Goal: Navigation & Orientation: Find specific page/section

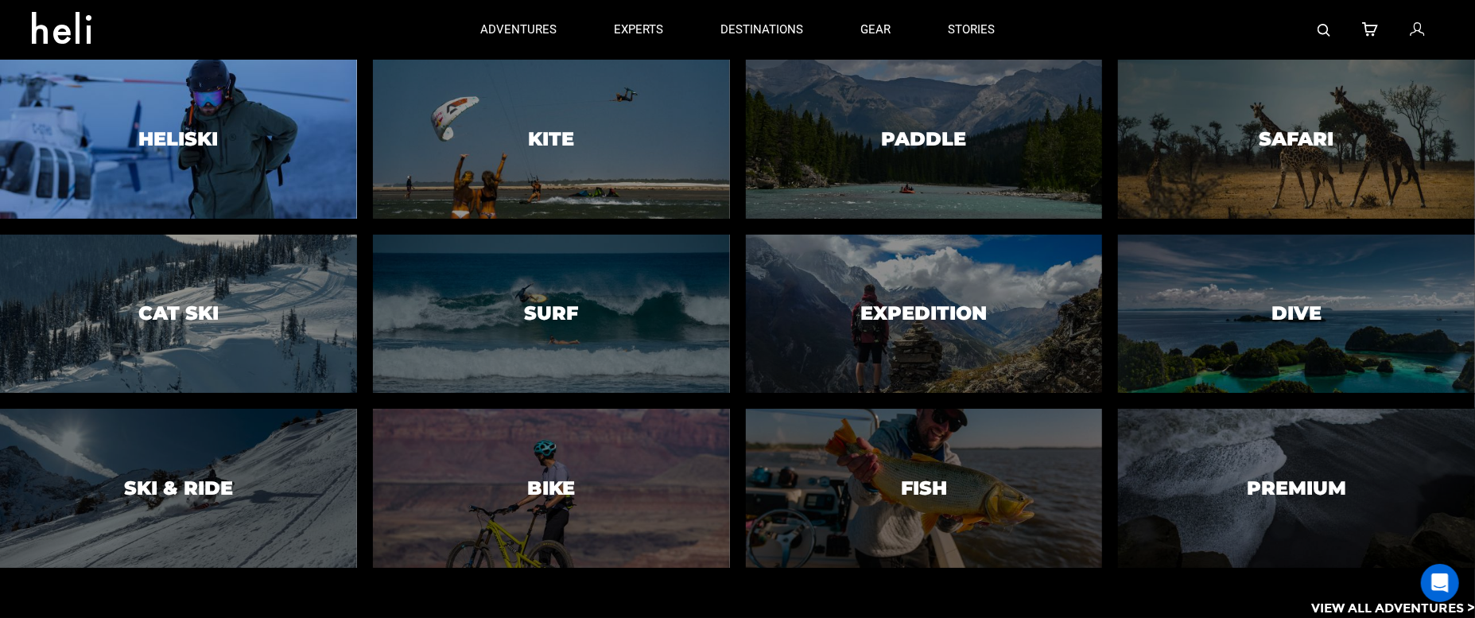
click at [174, 142] on h3 "Heliski" at bounding box center [177, 139] width 79 height 21
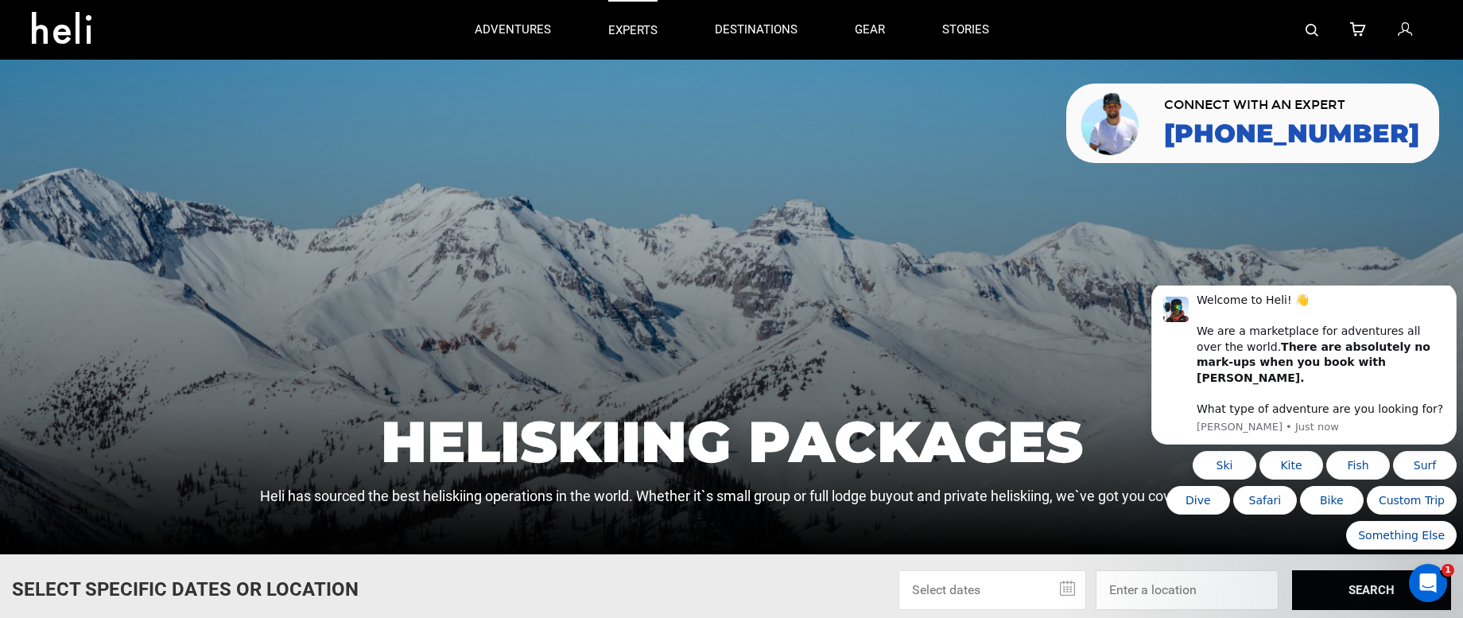
click at [634, 29] on p "experts" at bounding box center [632, 30] width 49 height 17
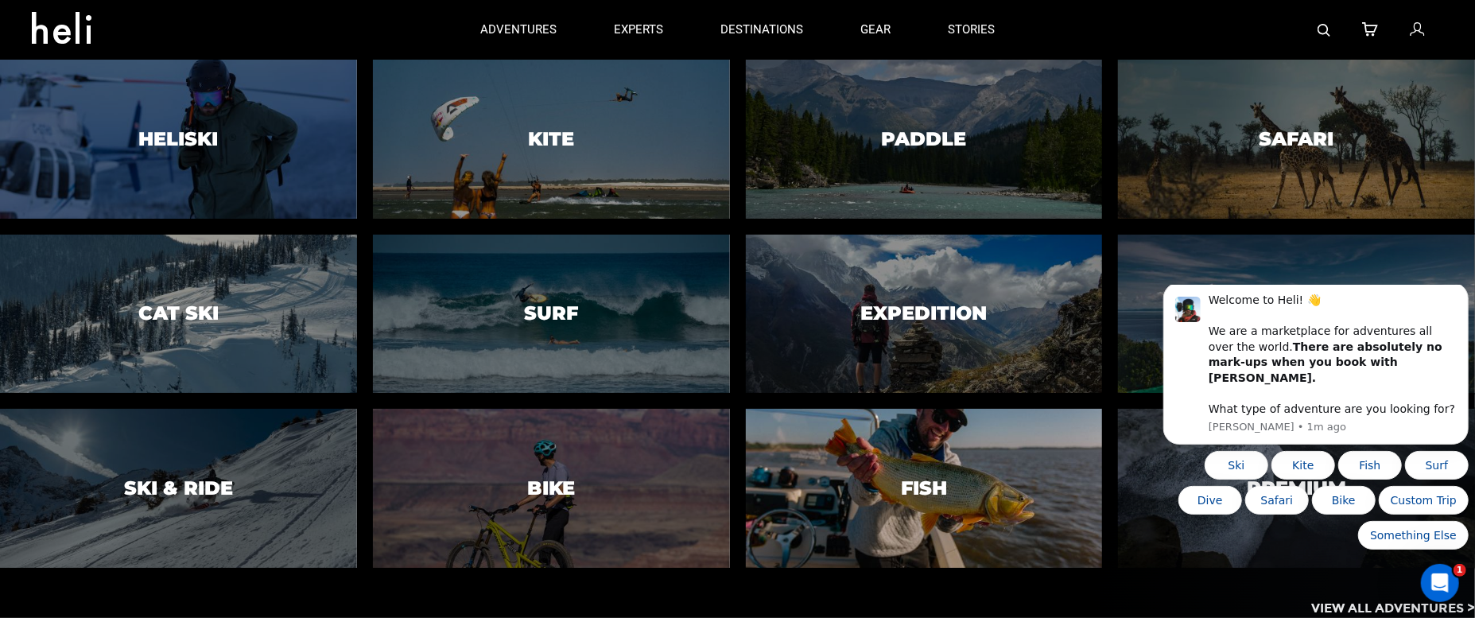
click at [881, 472] on div at bounding box center [924, 488] width 364 height 162
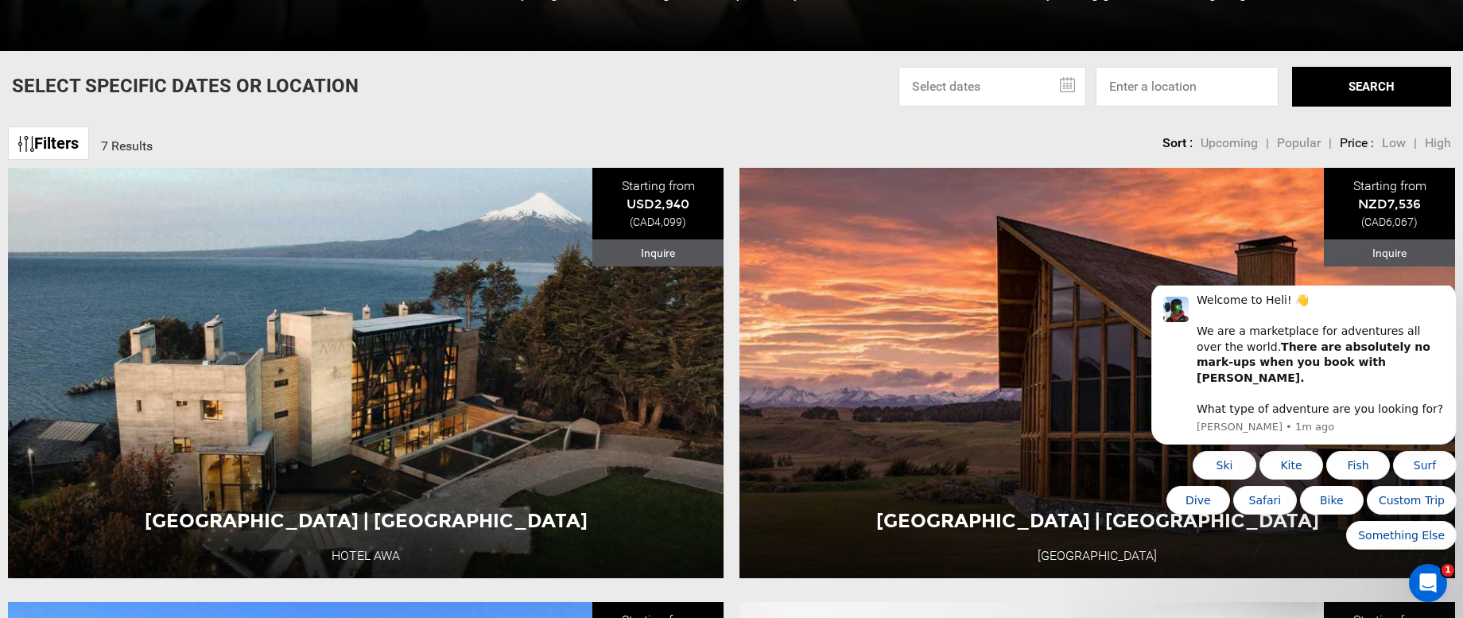
scroll to position [529, 0]
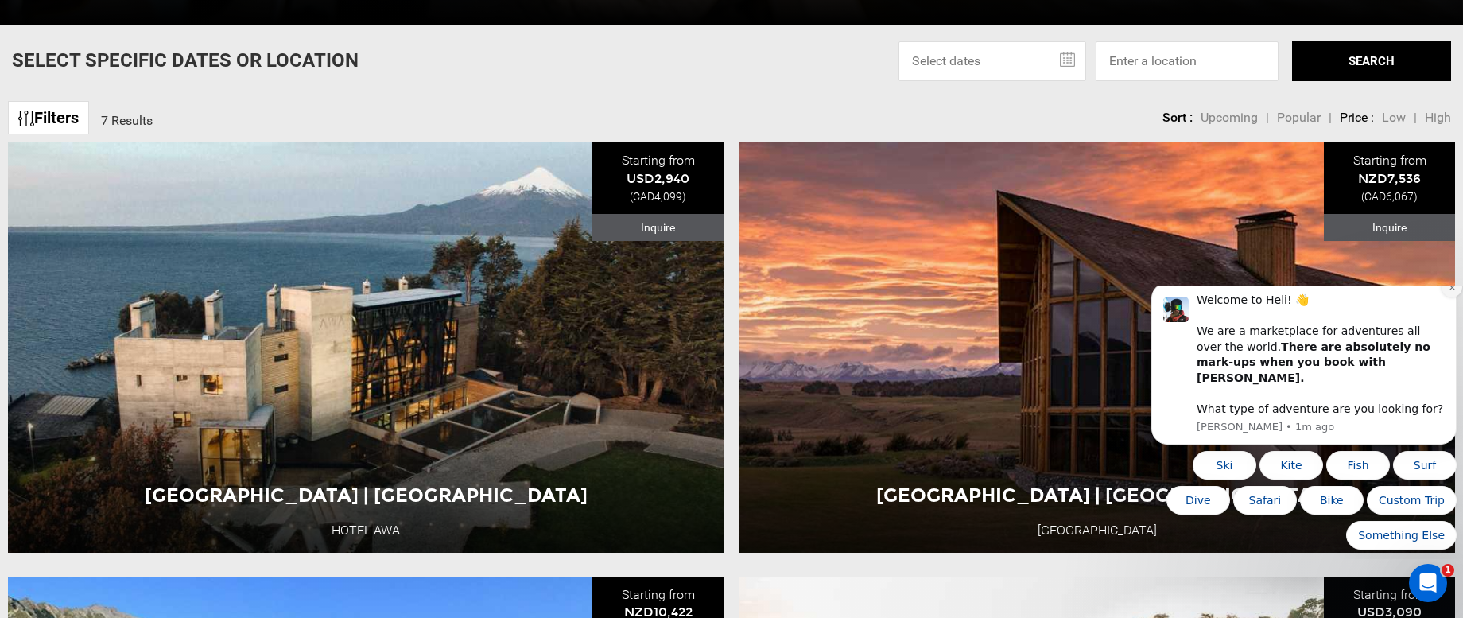
click at [1075, 292] on icon "Dismiss notification" at bounding box center [1451, 287] width 9 height 9
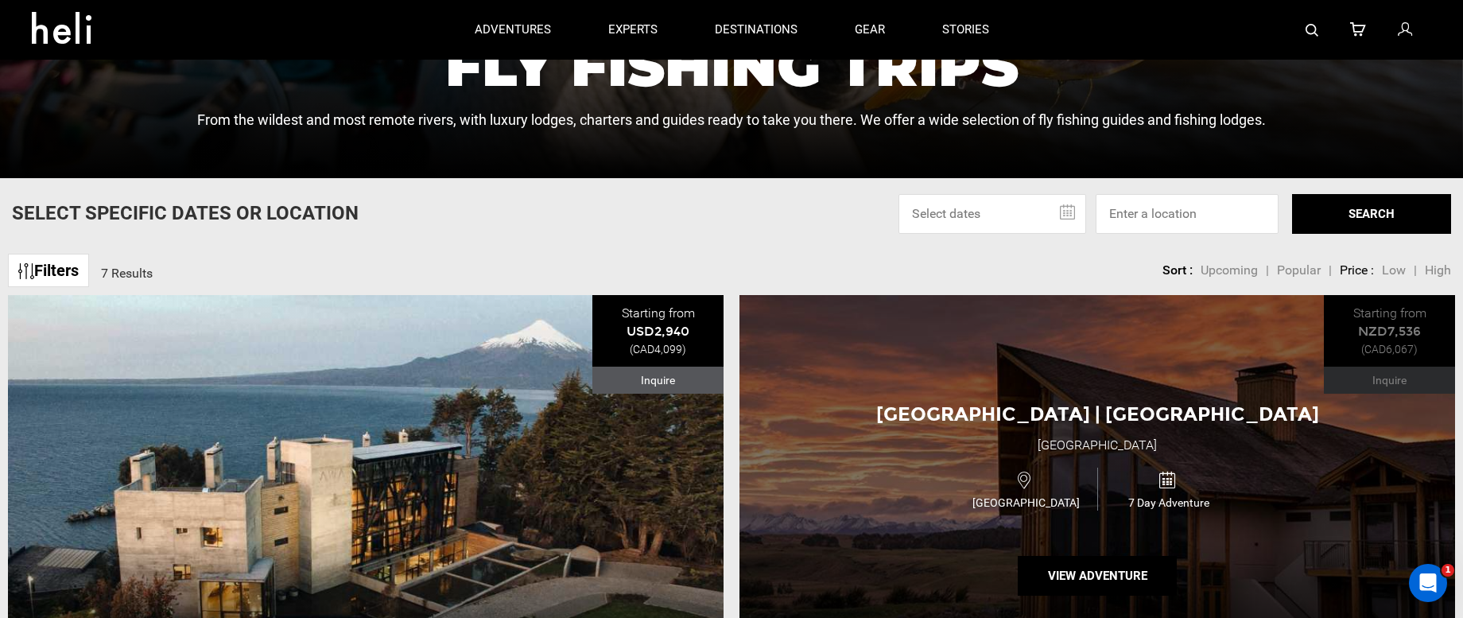
scroll to position [0, 0]
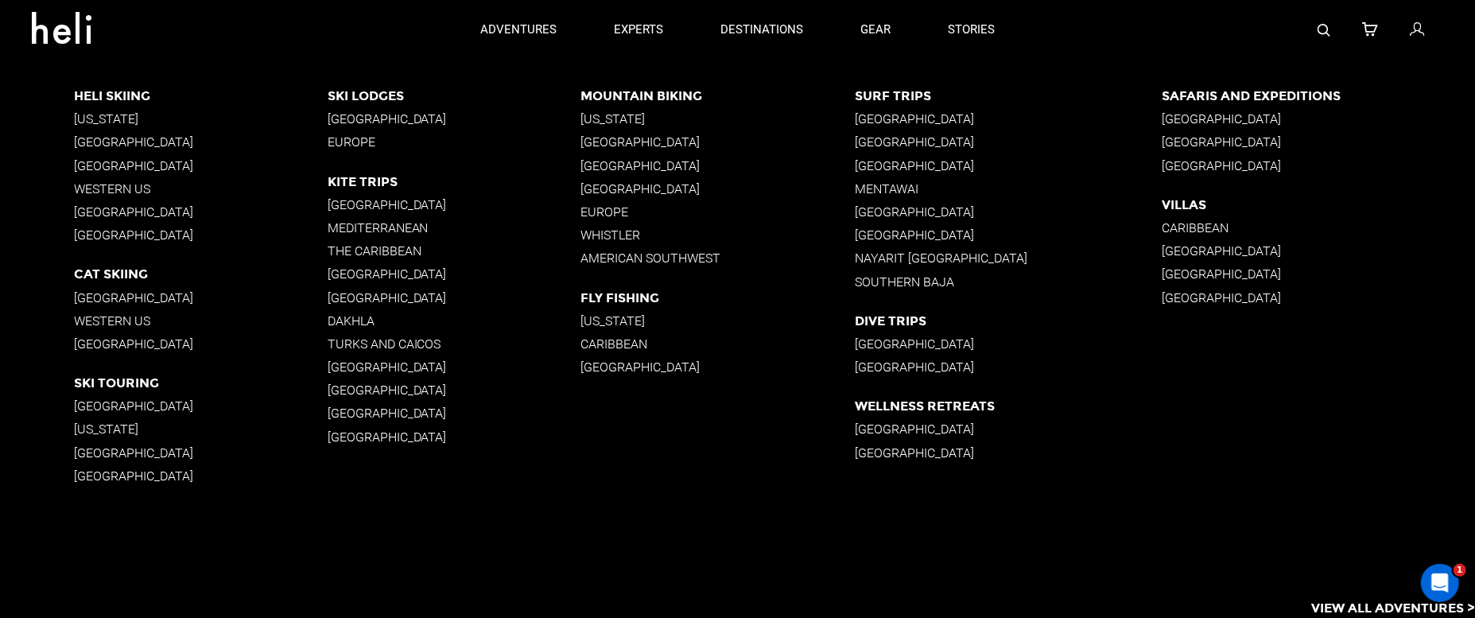
click at [396, 122] on p "[GEOGRAPHIC_DATA]" at bounding box center [454, 118] width 254 height 15
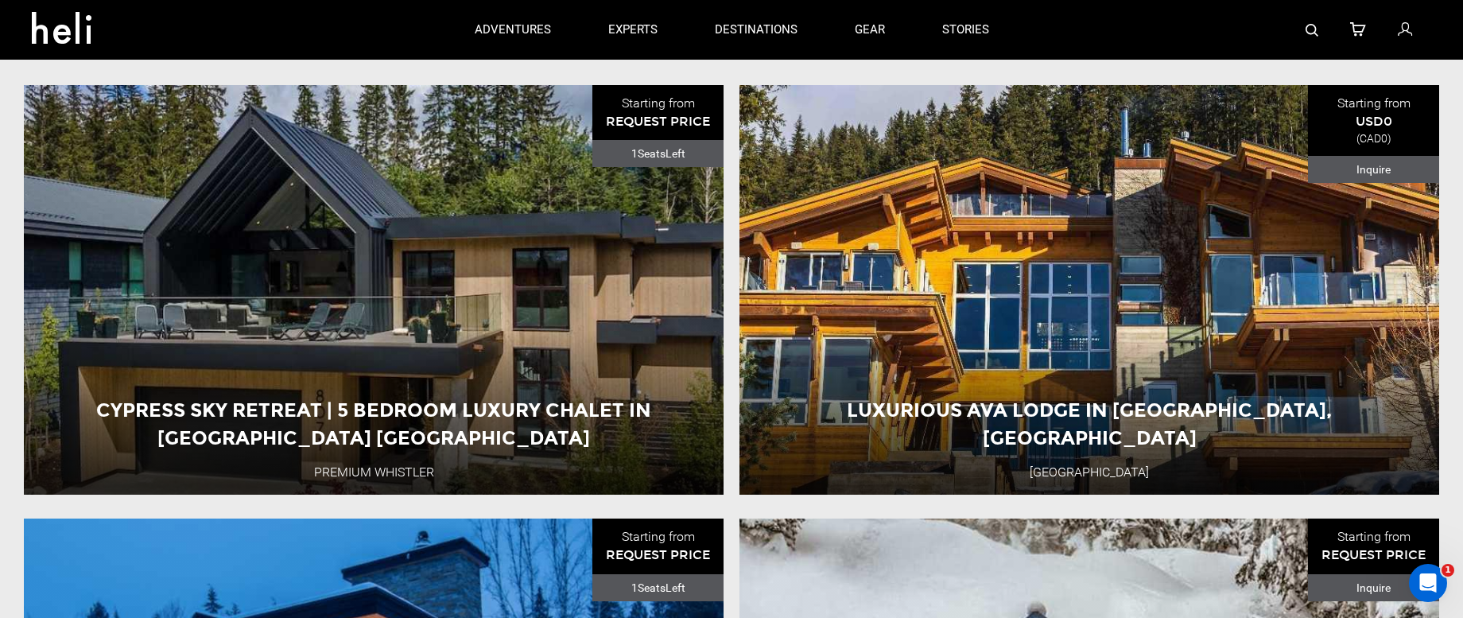
scroll to position [1122, 0]
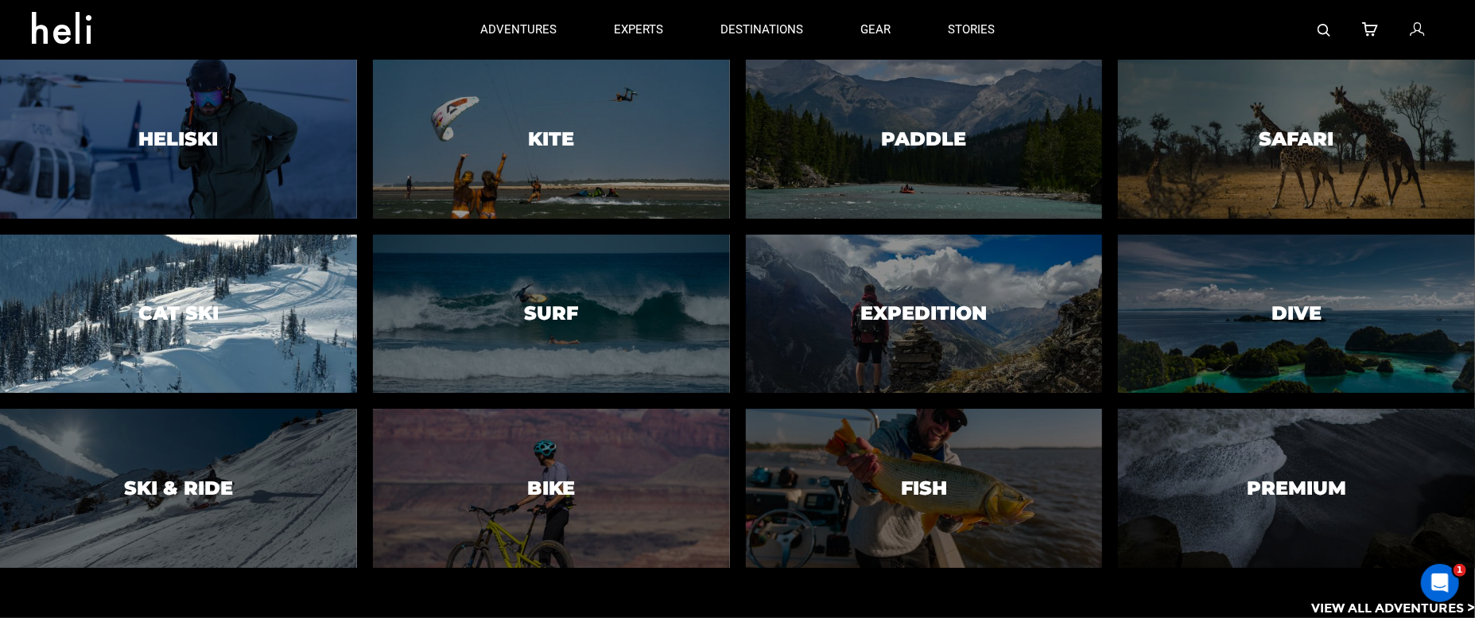
click at [221, 305] on div at bounding box center [179, 314] width 364 height 162
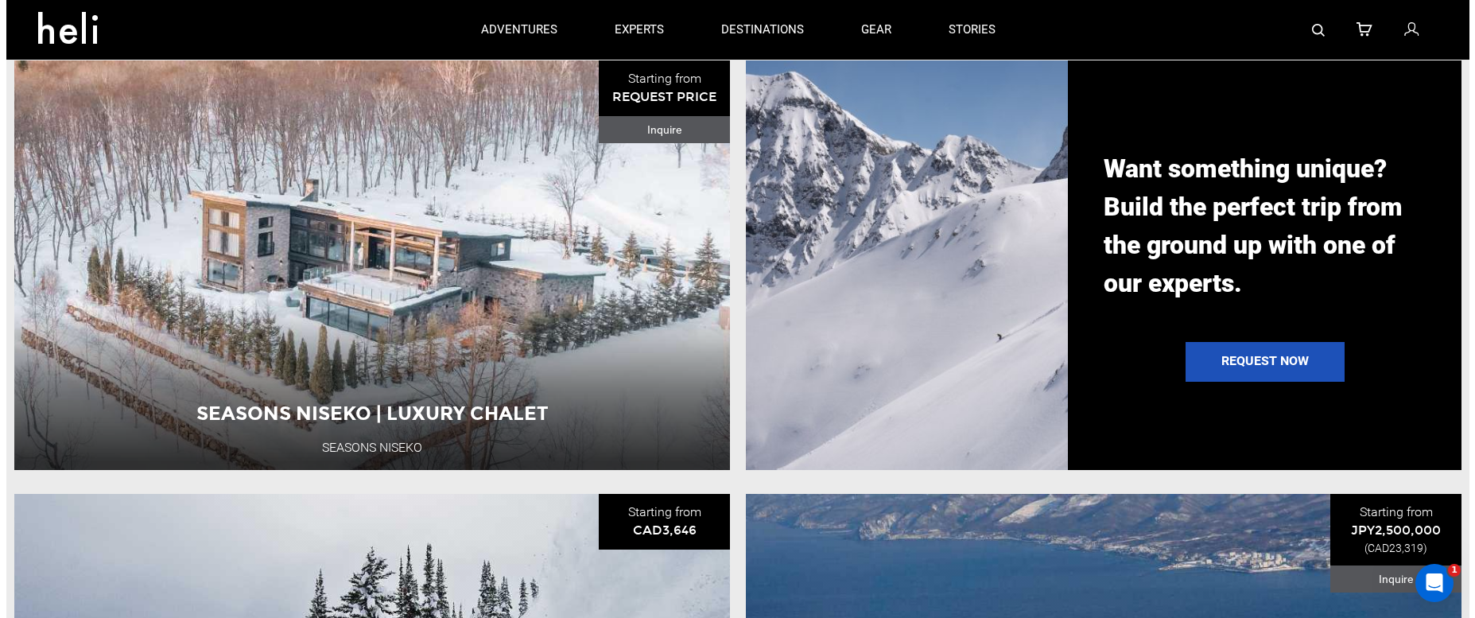
scroll to position [1906, 0]
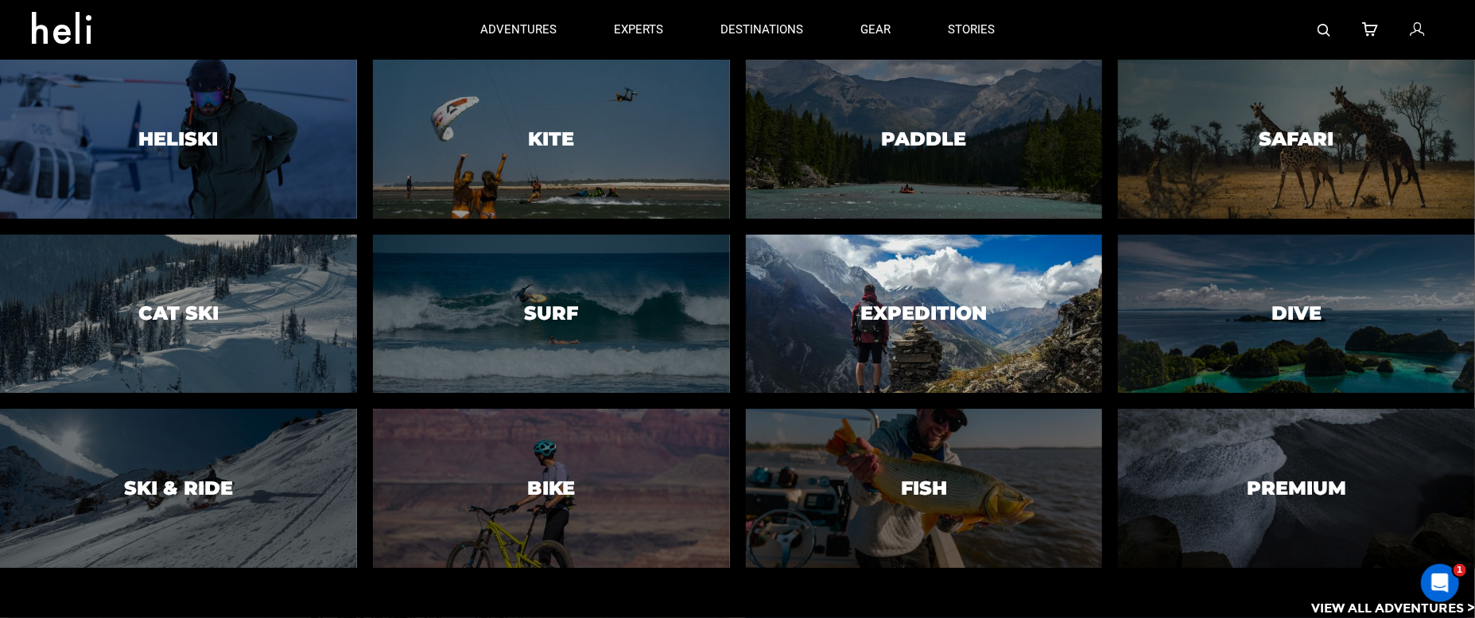
click at [920, 320] on h3 "Expedition" at bounding box center [923, 313] width 126 height 21
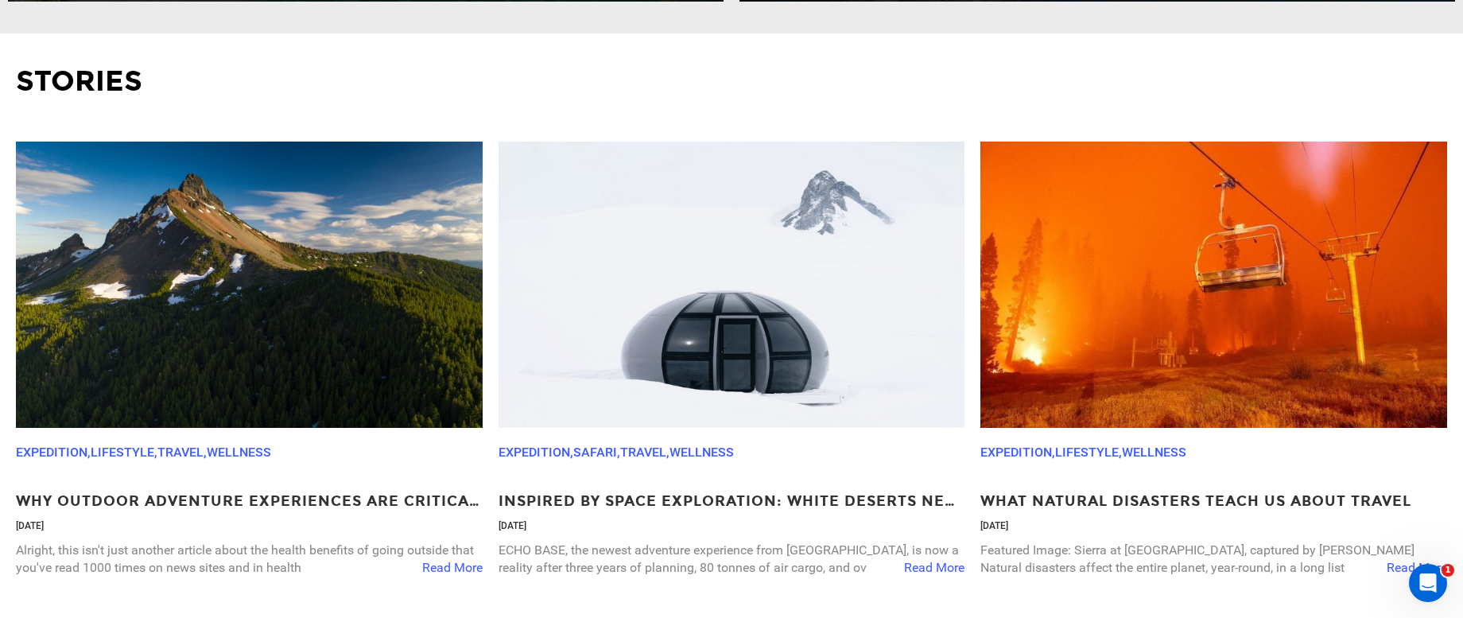
scroll to position [1080, 0]
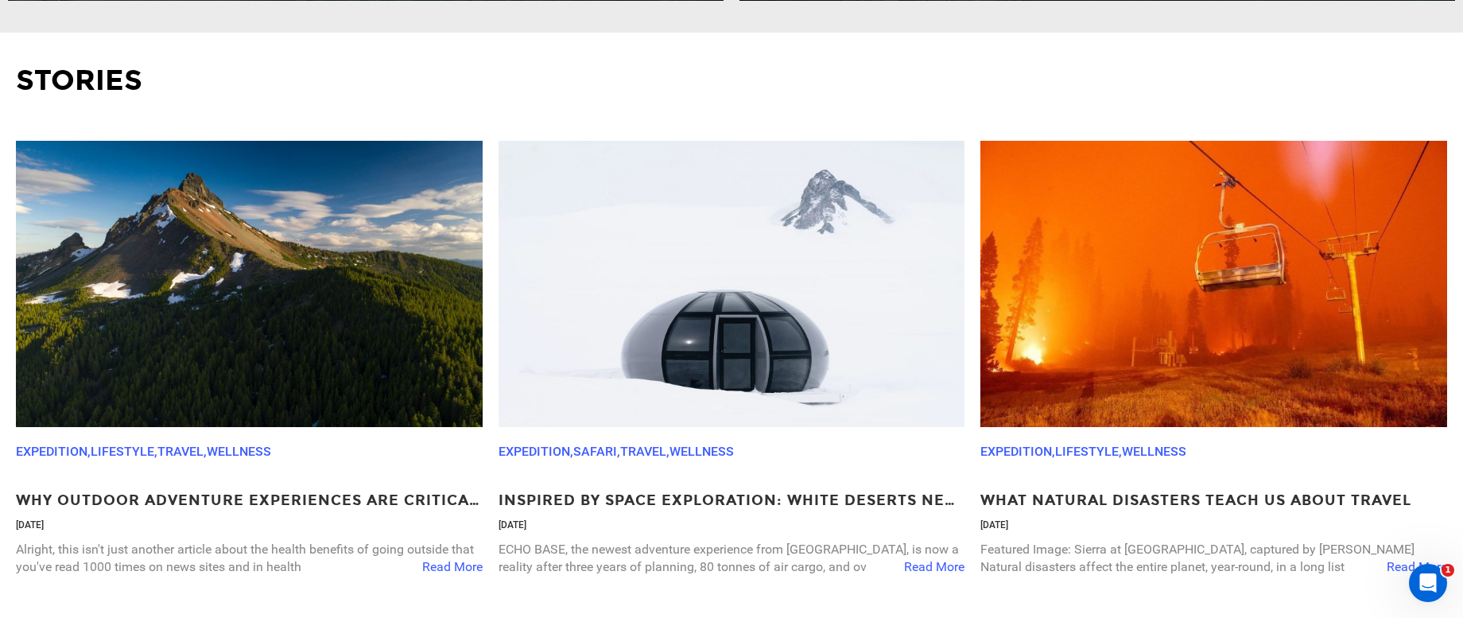
click at [220, 361] on img at bounding box center [249, 284] width 467 height 286
